Goal: Task Accomplishment & Management: Manage account settings

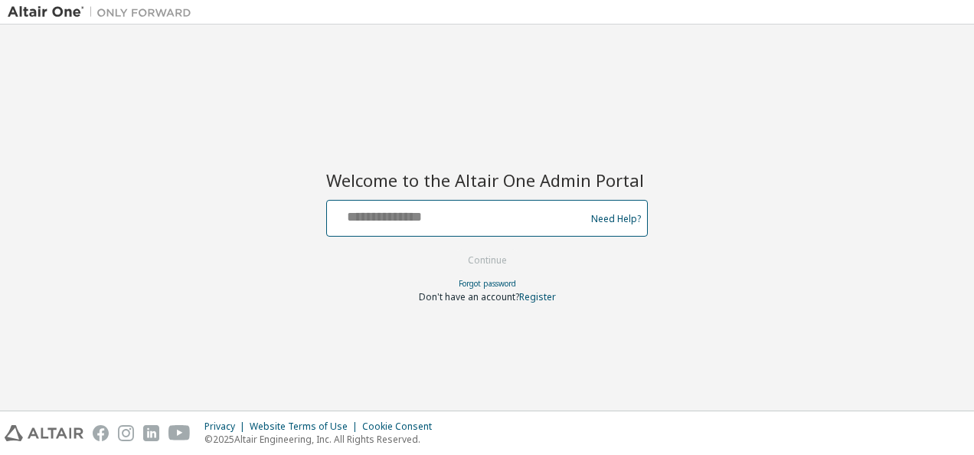
click at [351, 221] on input "text" at bounding box center [458, 215] width 250 height 22
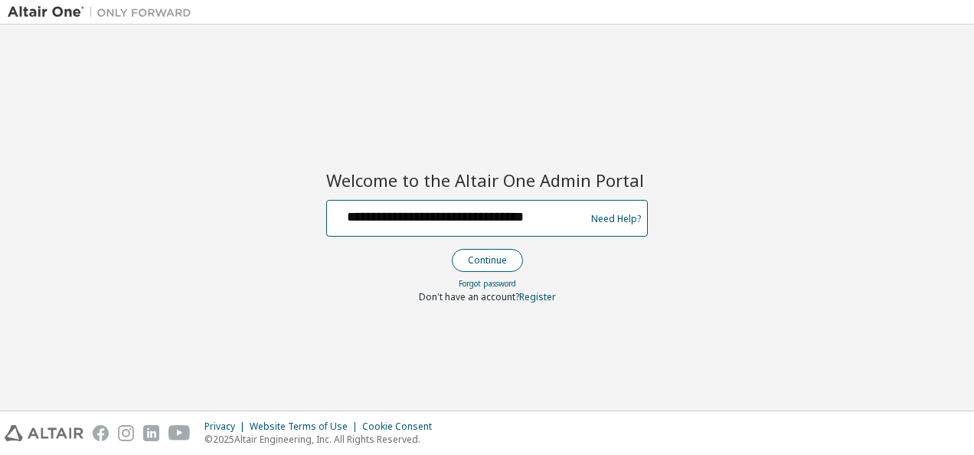
type input "**********"
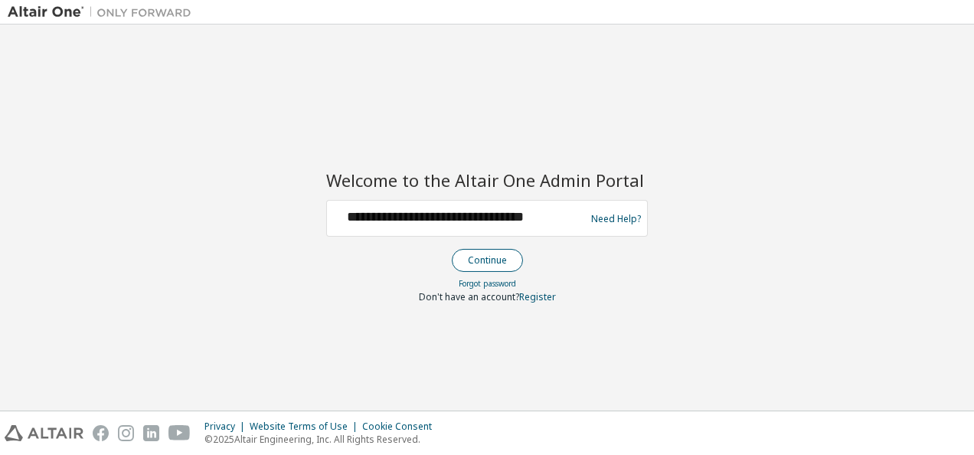
click at [483, 259] on button "Continue" at bounding box center [487, 260] width 71 height 23
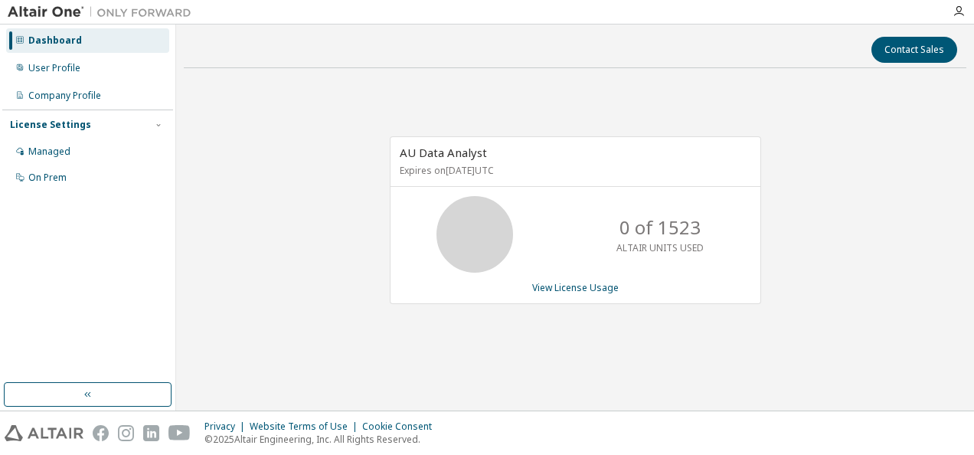
click at [20, 39] on icon at bounding box center [19, 39] width 9 height 9
click at [158, 123] on icon "button" at bounding box center [158, 124] width 9 height 9
click at [81, 7] on img at bounding box center [103, 12] width 191 height 15
click at [52, 9] on img at bounding box center [103, 12] width 191 height 15
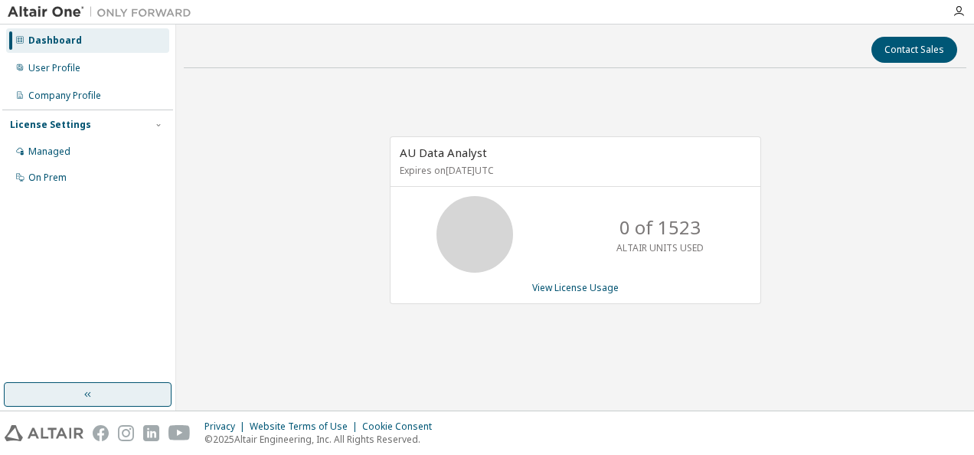
click at [87, 393] on icon "button" at bounding box center [88, 394] width 12 height 12
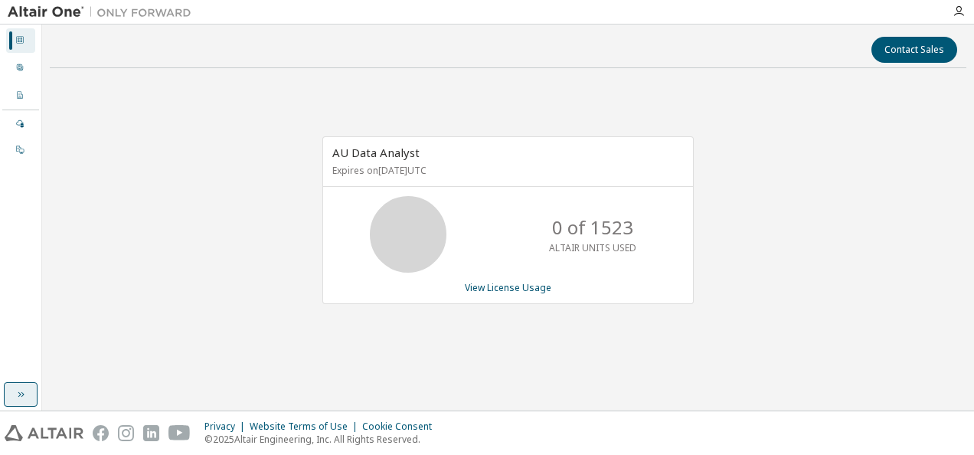
click at [17, 40] on icon at bounding box center [19, 39] width 9 height 9
click at [18, 394] on icon "button" at bounding box center [21, 394] width 12 height 12
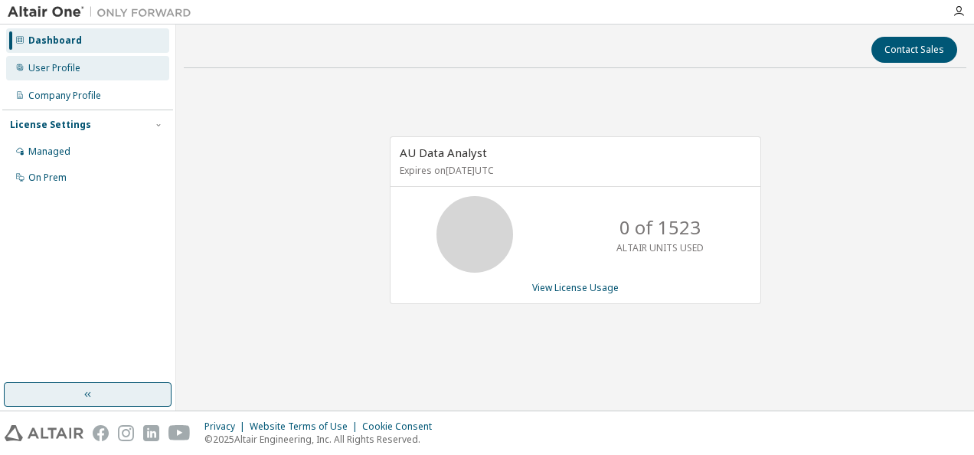
click at [39, 69] on div "User Profile" at bounding box center [54, 68] width 52 height 12
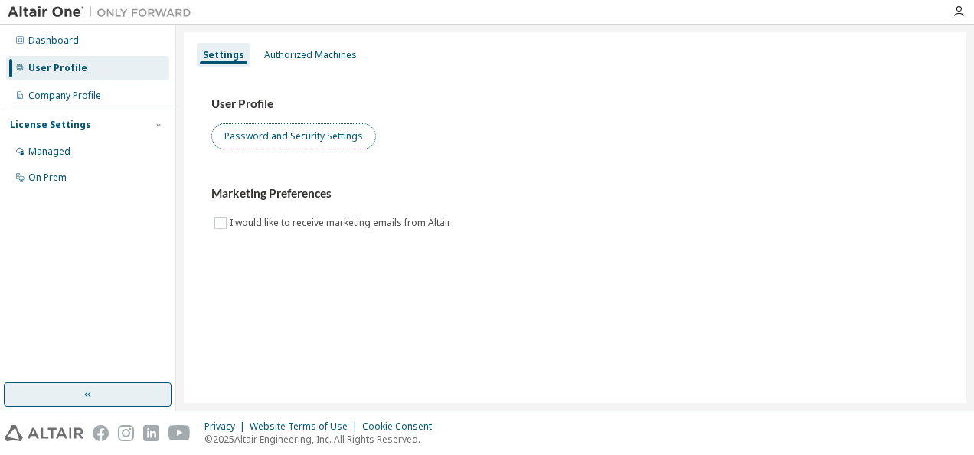
click at [276, 135] on button "Password and Security Settings" at bounding box center [293, 136] width 165 height 26
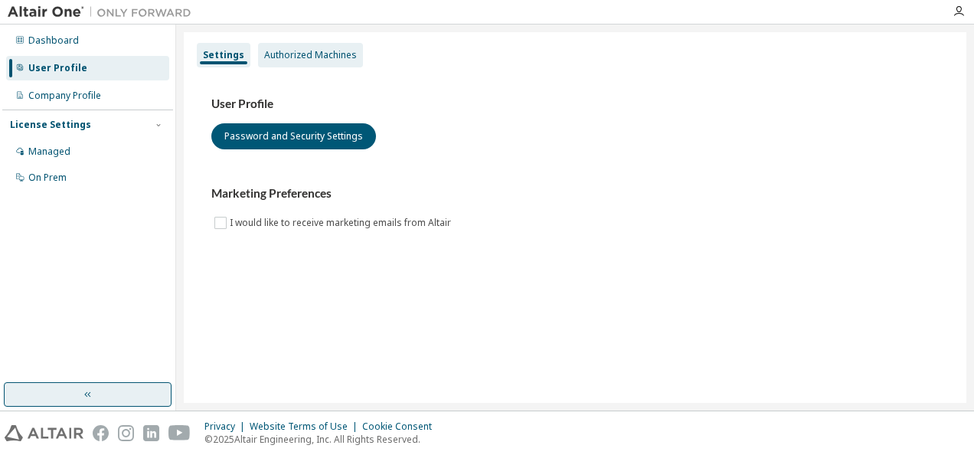
click at [309, 51] on div "Authorized Machines" at bounding box center [310, 55] width 93 height 12
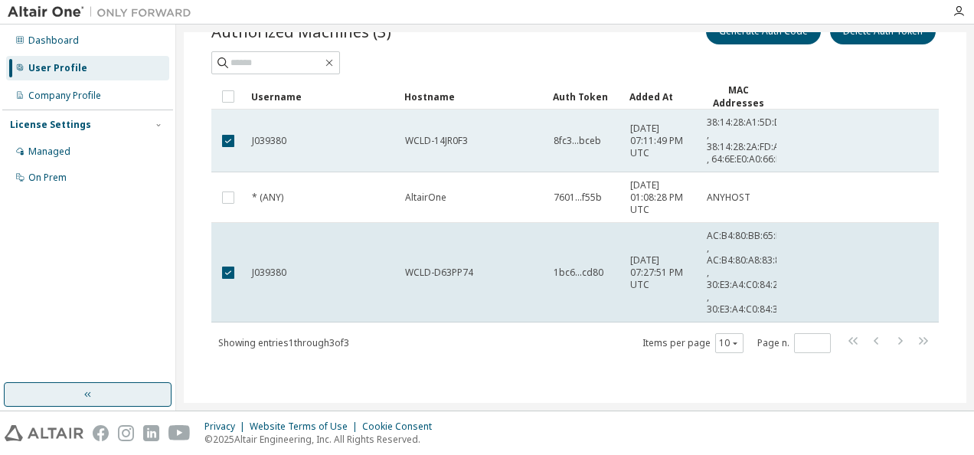
scroll to position [81, 0]
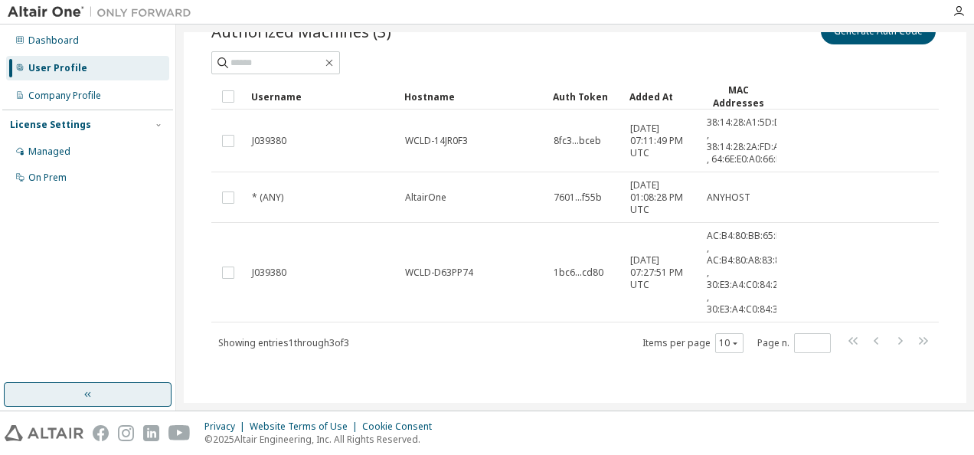
click at [41, 64] on div "User Profile" at bounding box center [57, 68] width 59 height 12
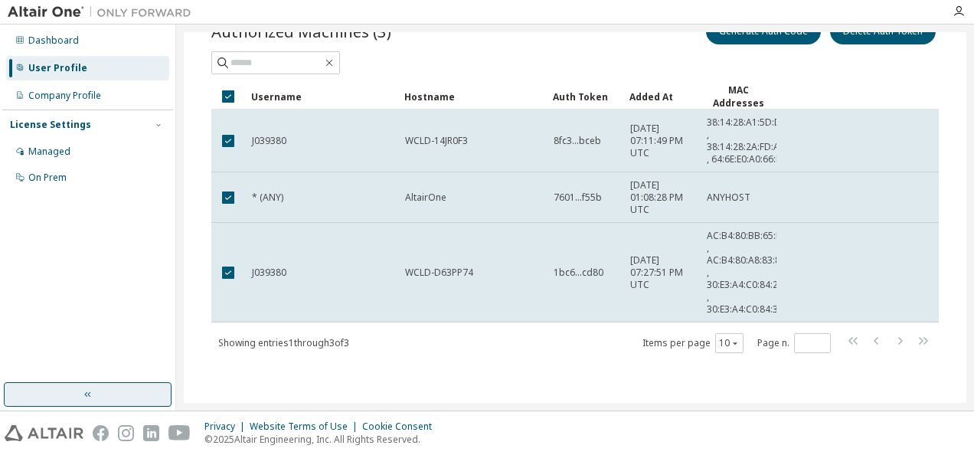
scroll to position [0, 0]
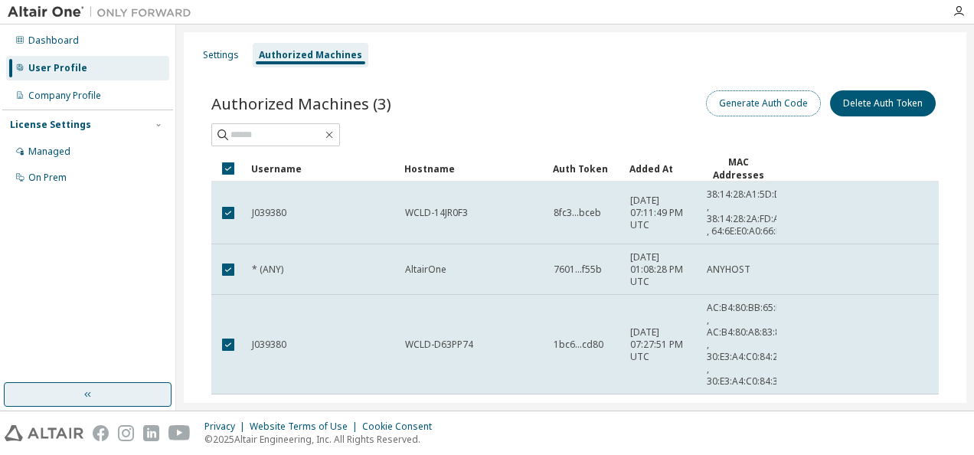
click at [751, 102] on button "Generate Auth Code" at bounding box center [763, 103] width 115 height 26
